Goal: Task Accomplishment & Management: Manage account settings

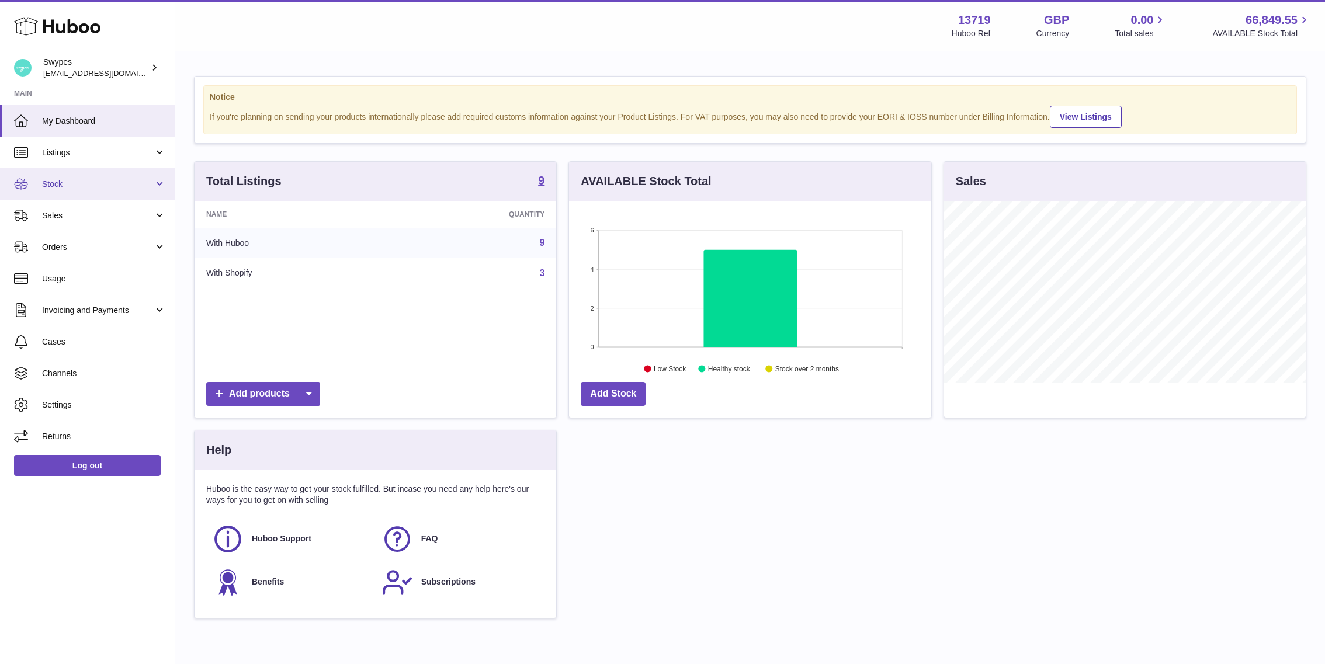
scroll to position [182, 362]
click at [113, 201] on link "Sales" at bounding box center [87, 216] width 175 height 32
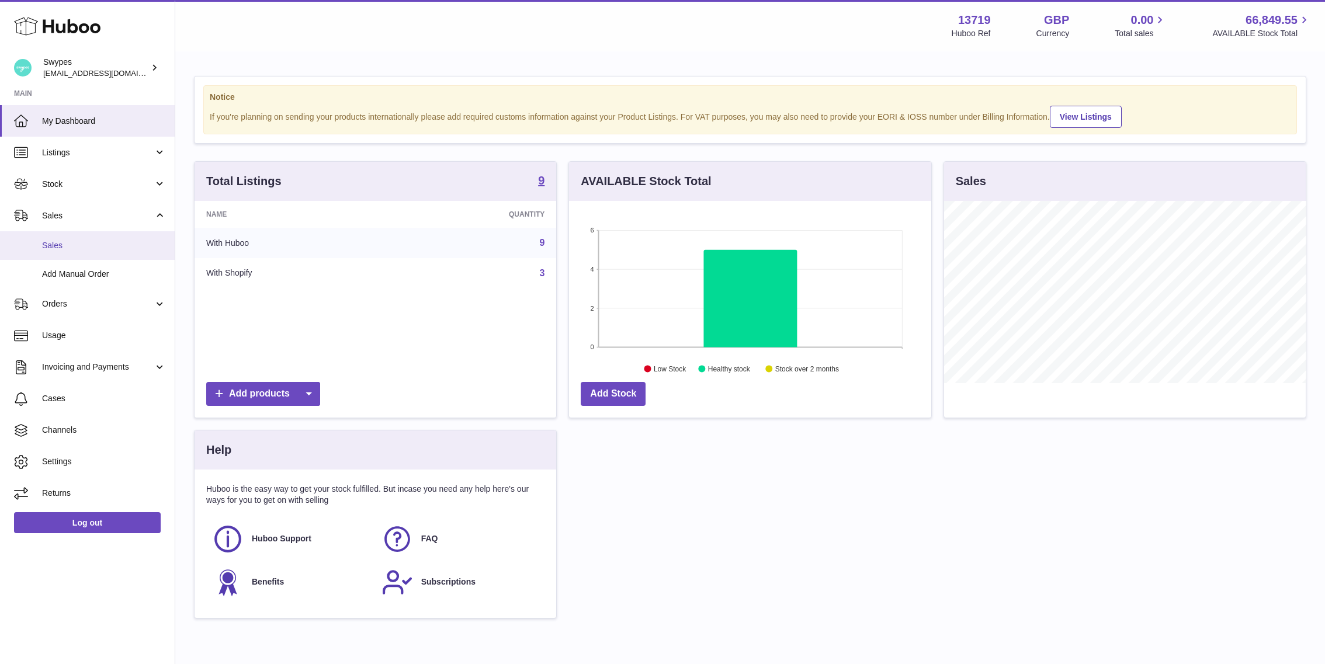
click at [109, 248] on span "Sales" at bounding box center [104, 245] width 124 height 11
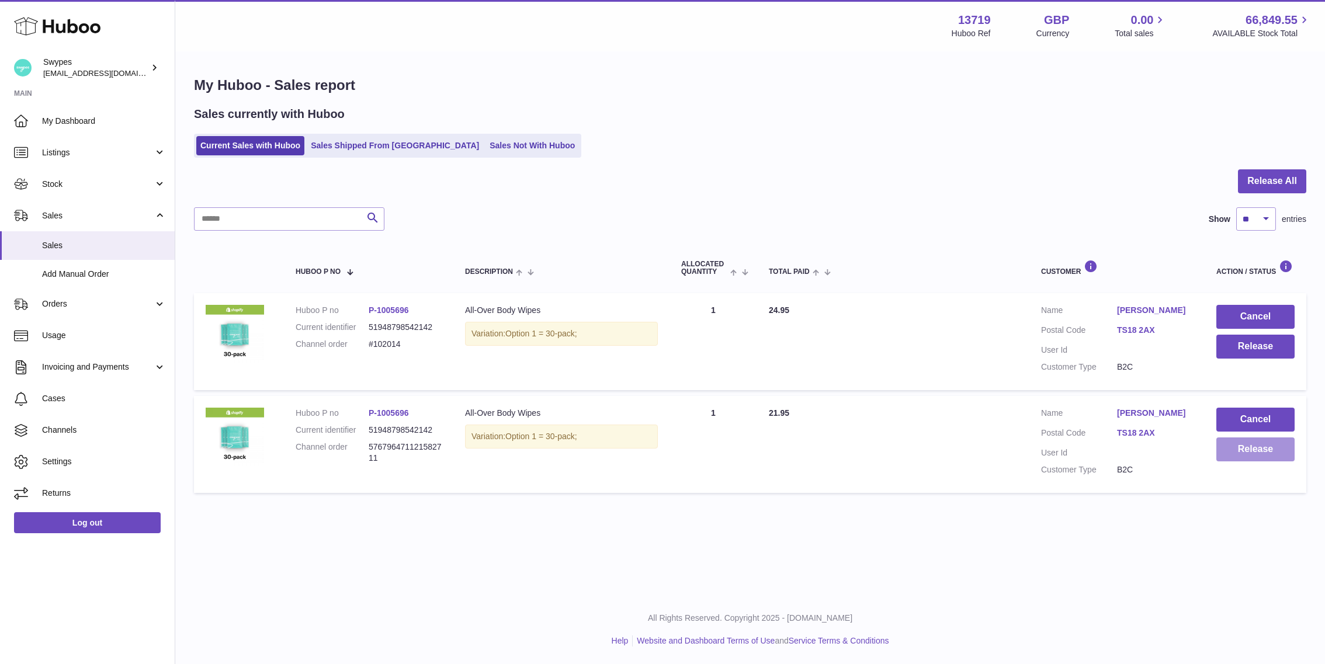
click at [1248, 459] on button "Release" at bounding box center [1255, 450] width 78 height 24
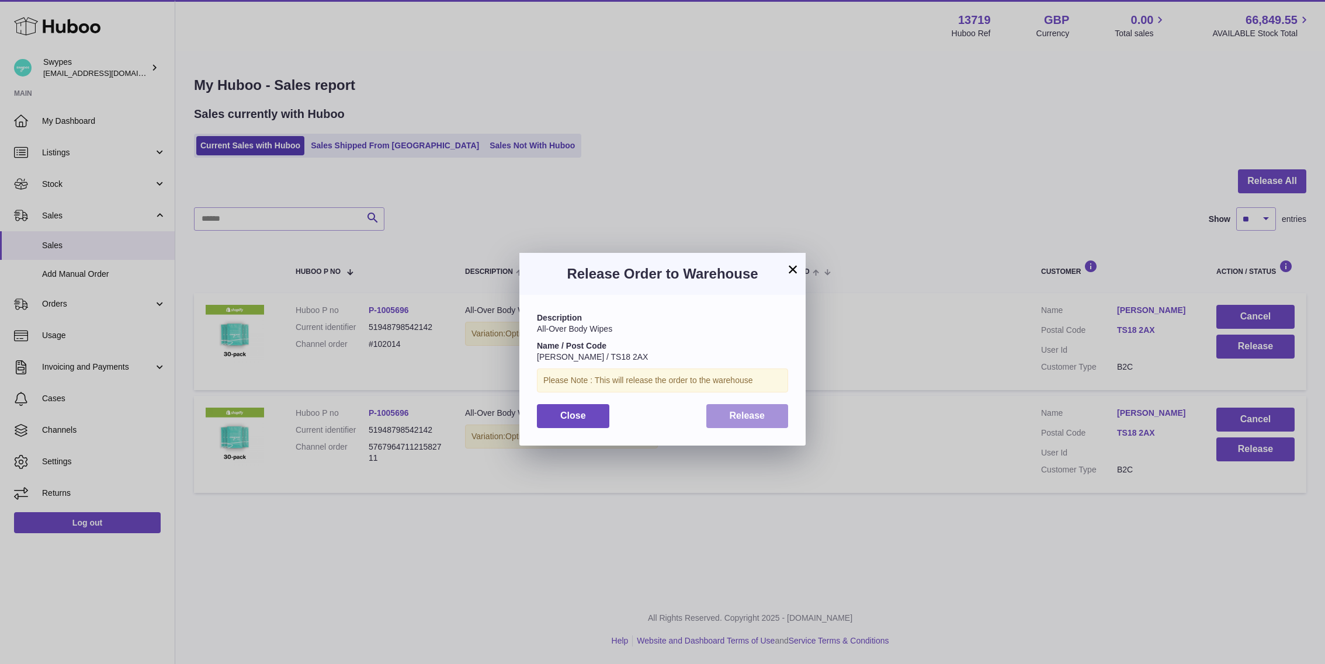
click at [738, 412] on span "Release" at bounding box center [748, 416] width 36 height 10
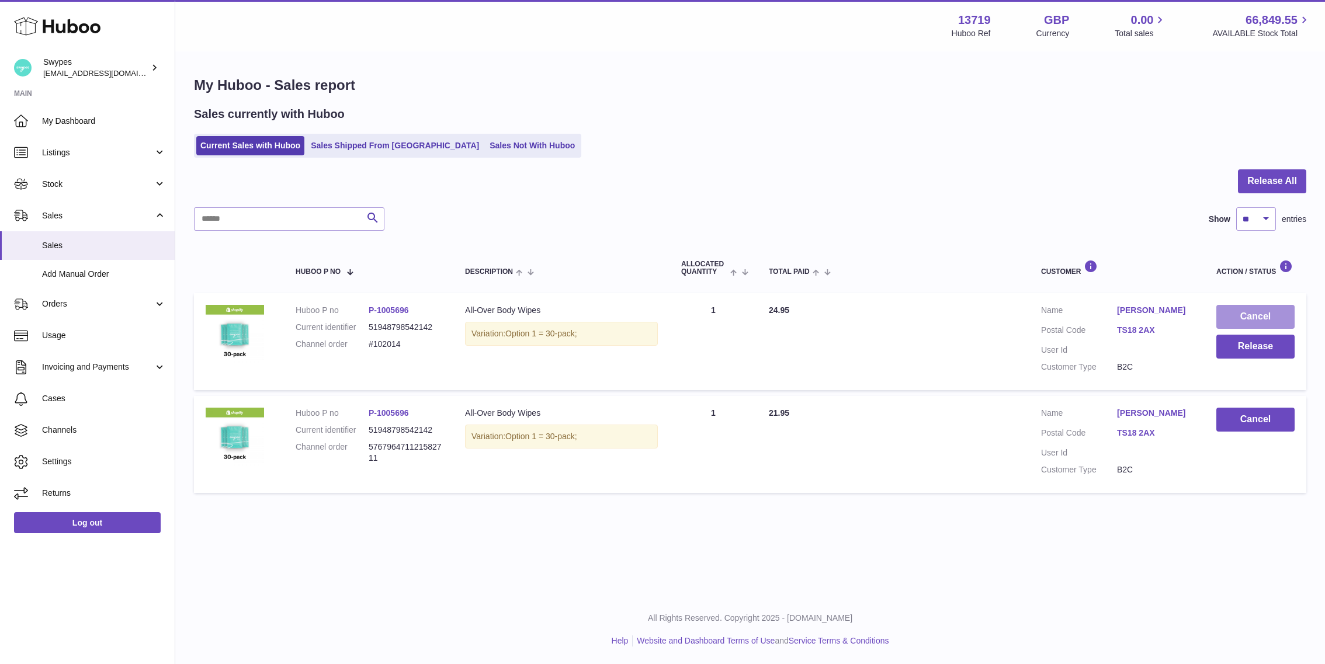
click at [1229, 307] on button "Cancel" at bounding box center [1255, 317] width 78 height 24
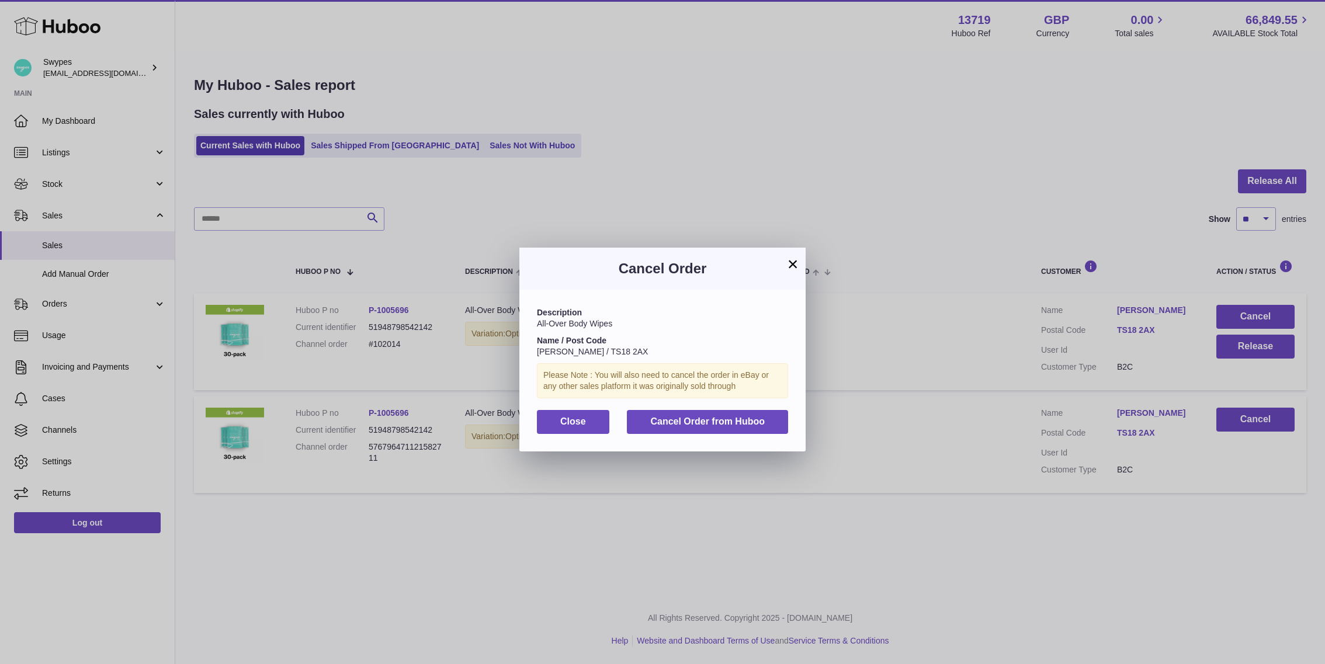
click at [762, 407] on div "Description All-Over Body Wipes Name / Post Code [PERSON_NAME] / TS18 2AX Pleas…" at bounding box center [662, 370] width 286 height 161
click at [762, 411] on button "Cancel Order from Huboo" at bounding box center [707, 422] width 161 height 24
